Goal: Find specific page/section: Find specific page/section

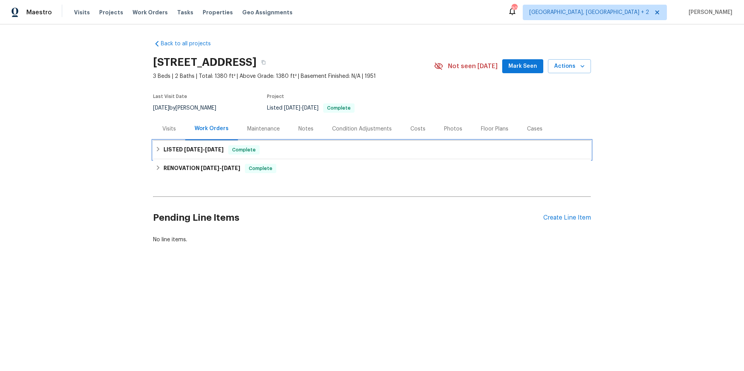
click at [192, 150] on span "[DATE]" at bounding box center [193, 149] width 19 height 5
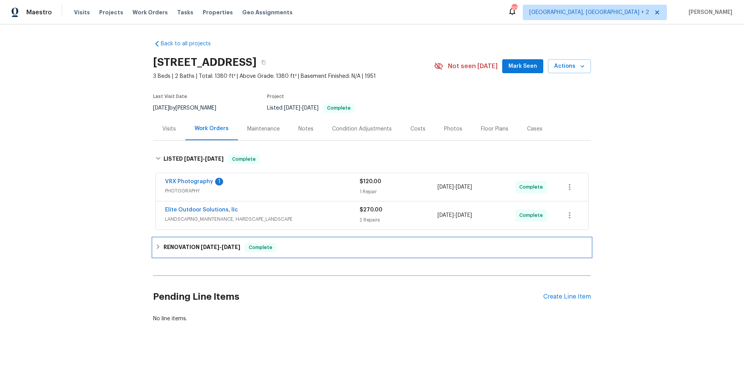
click at [171, 248] on h6 "RENOVATION [DATE] - [DATE]" at bounding box center [202, 247] width 77 height 9
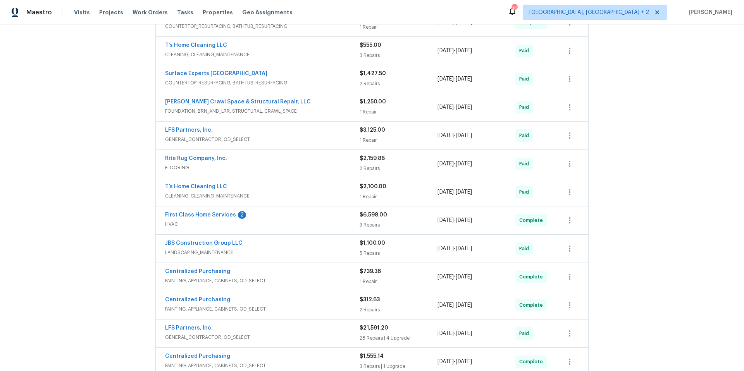
scroll to position [489, 0]
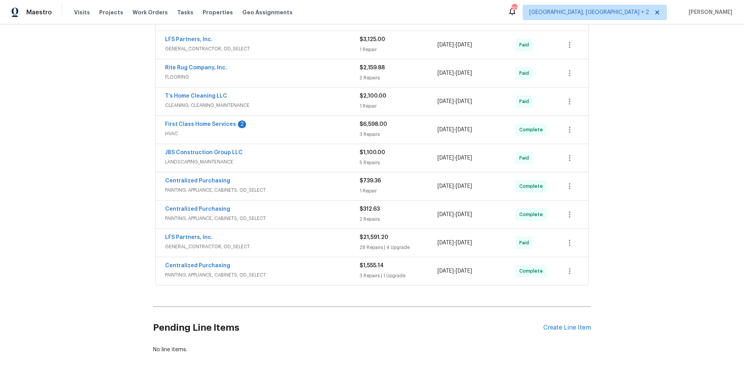
click at [263, 239] on div "LFS Partners, Inc." at bounding box center [262, 238] width 195 height 9
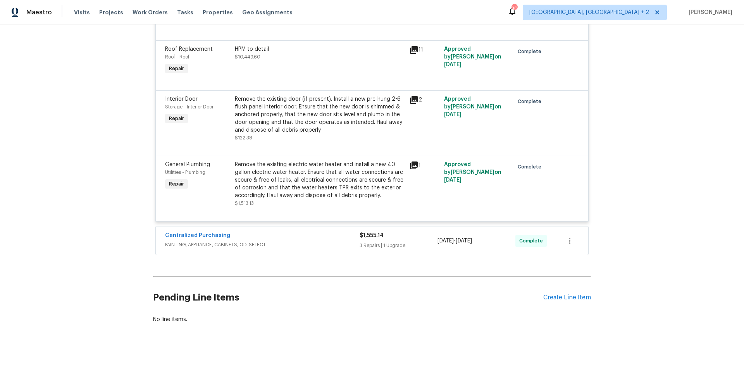
scroll to position [2963, 0]
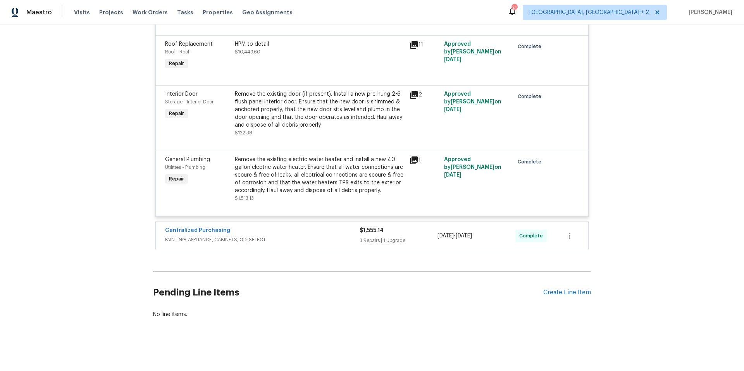
click at [246, 236] on div "Centralized Purchasing" at bounding box center [262, 231] width 195 height 9
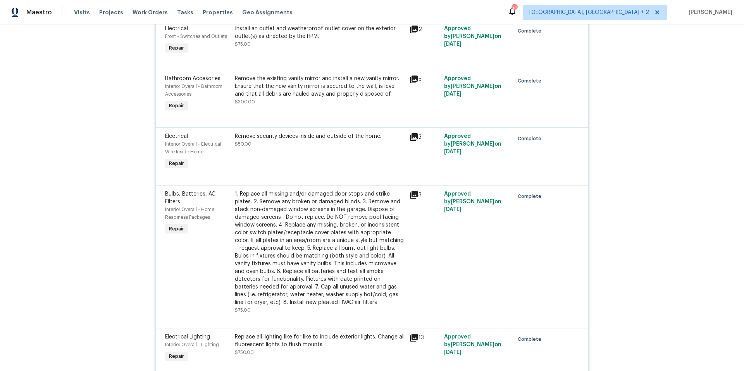
scroll to position [1648, 0]
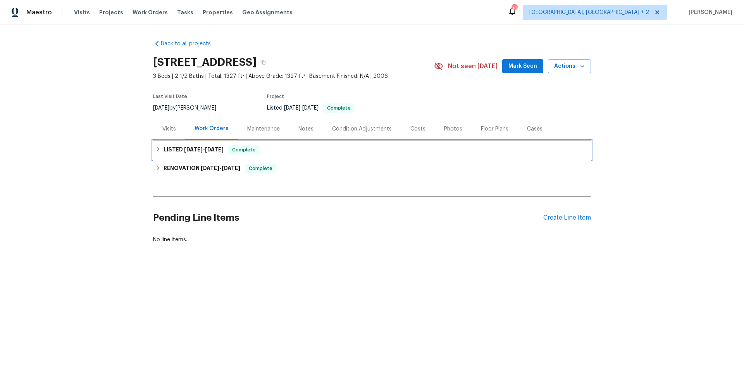
click at [184, 152] on span "8/4/25" at bounding box center [193, 149] width 19 height 5
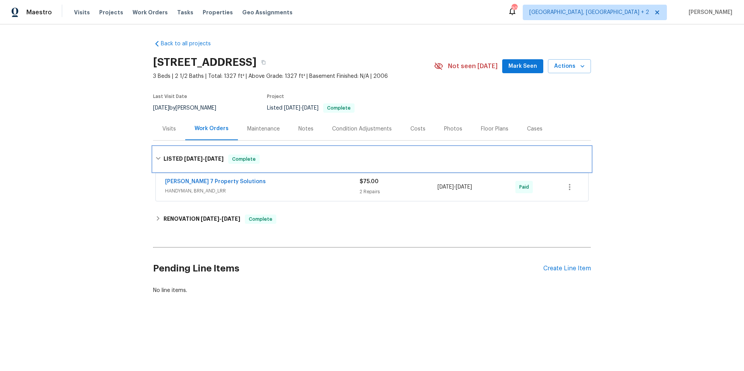
click at [181, 156] on h6 "LISTED 8/4/25 - 8/7/25" at bounding box center [194, 159] width 60 height 9
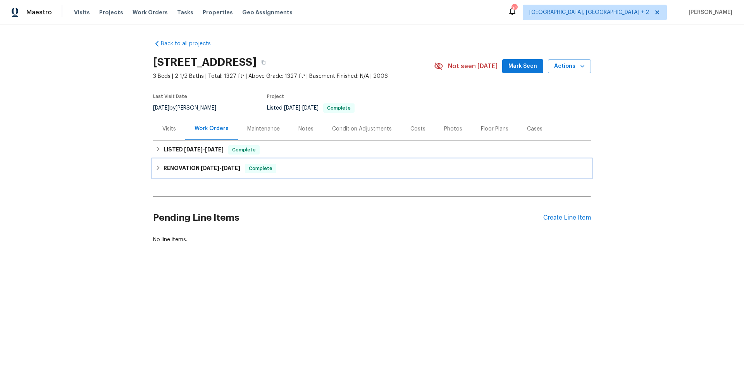
click at [191, 172] on h6 "RENOVATION 7/11/25 - 7/29/25" at bounding box center [202, 168] width 77 height 9
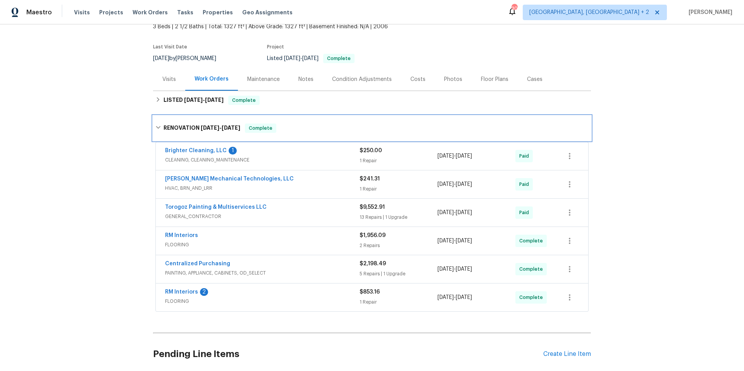
scroll to position [72, 0]
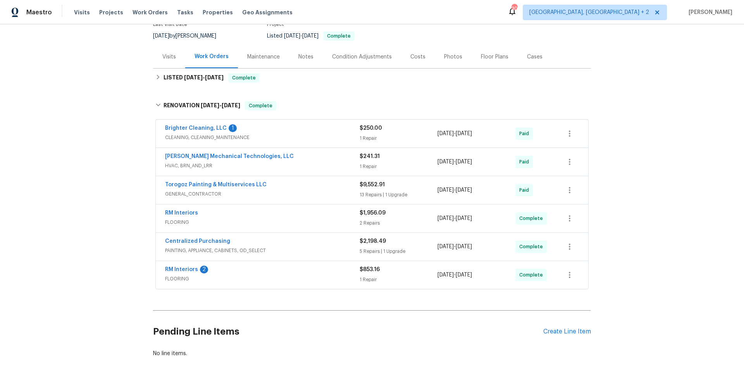
click at [278, 244] on div "Centralized Purchasing" at bounding box center [262, 242] width 195 height 9
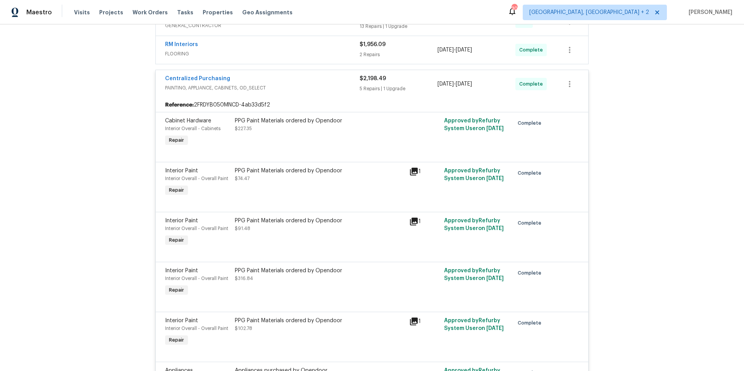
scroll to position [123, 0]
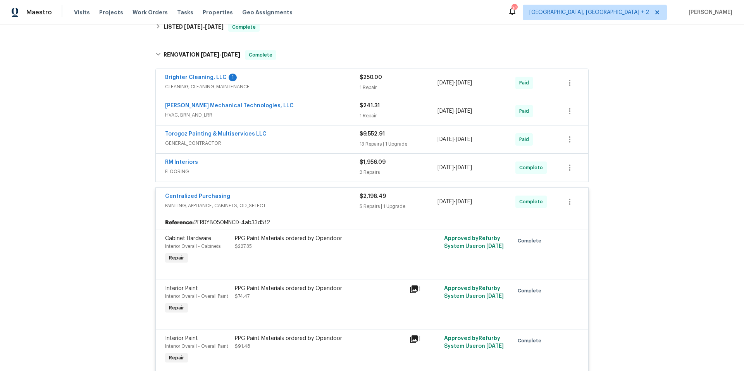
click at [282, 139] on div "Torogoz Painting & Multiservices LLC" at bounding box center [262, 134] width 195 height 9
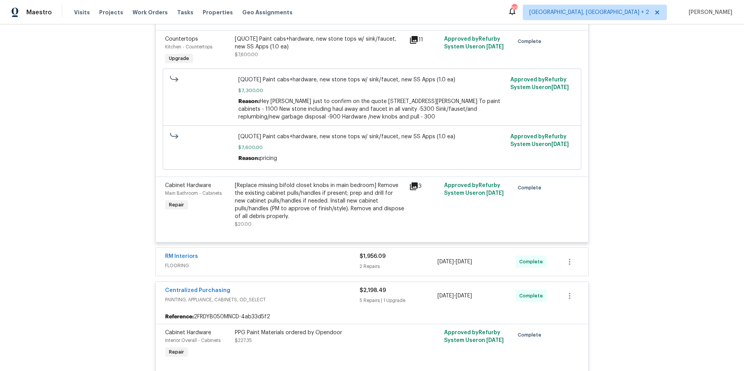
scroll to position [1092, 0]
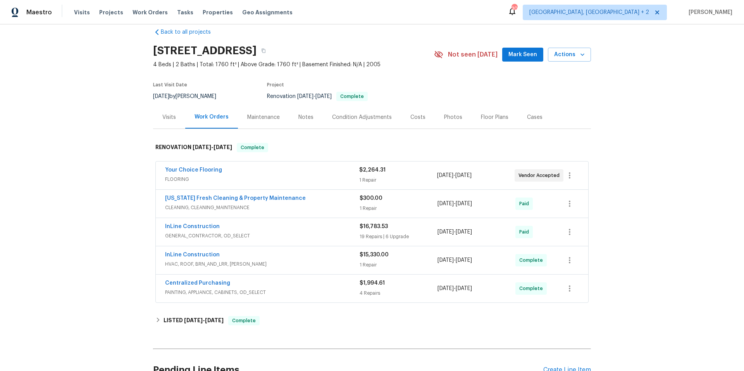
scroll to position [36, 0]
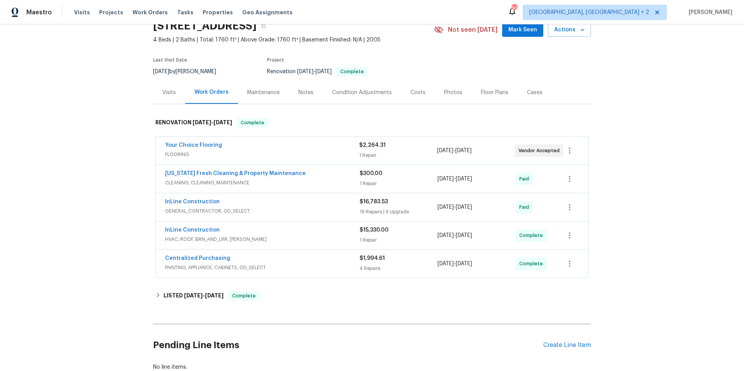
click at [238, 202] on div "InLine Construction" at bounding box center [262, 202] width 195 height 9
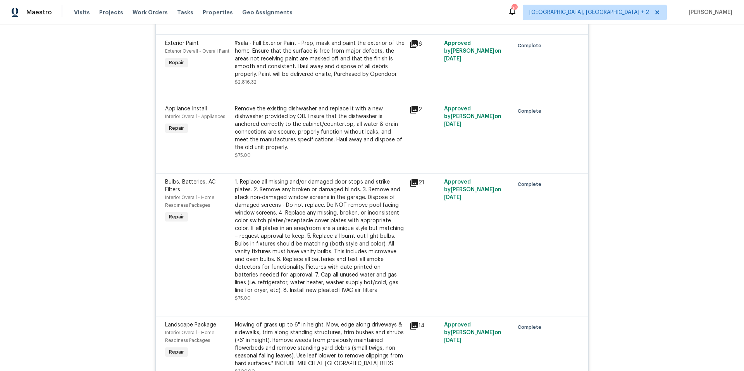
scroll to position [563, 0]
